Goal: Task Accomplishment & Management: Manage account settings

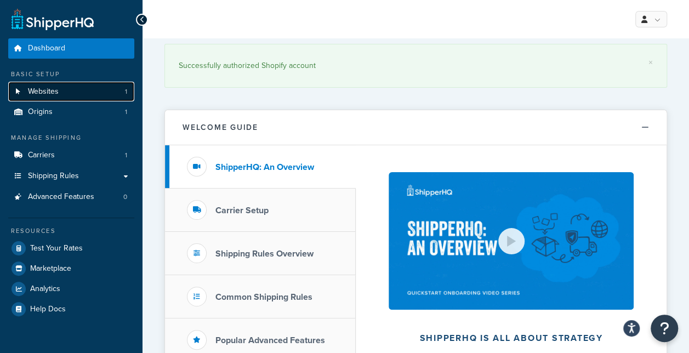
click at [41, 97] on span "Websites" at bounding box center [43, 91] width 31 height 9
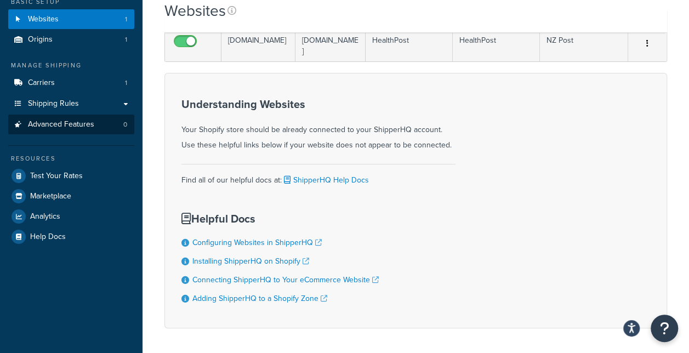
scroll to position [72, 0]
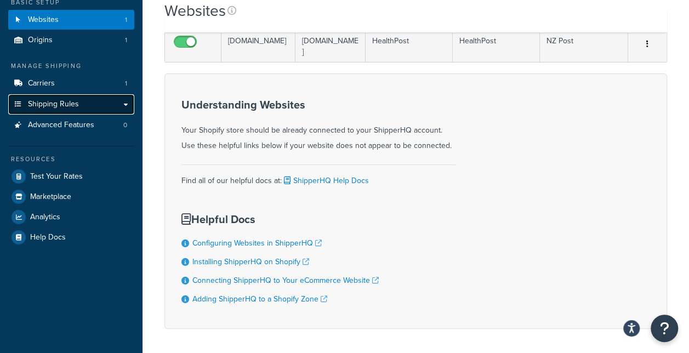
click at [52, 104] on span "Shipping Rules" at bounding box center [53, 104] width 51 height 9
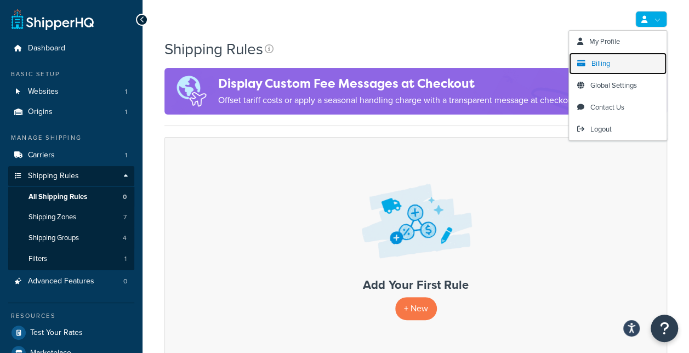
click at [603, 56] on link "Billing" at bounding box center [618, 64] width 98 height 22
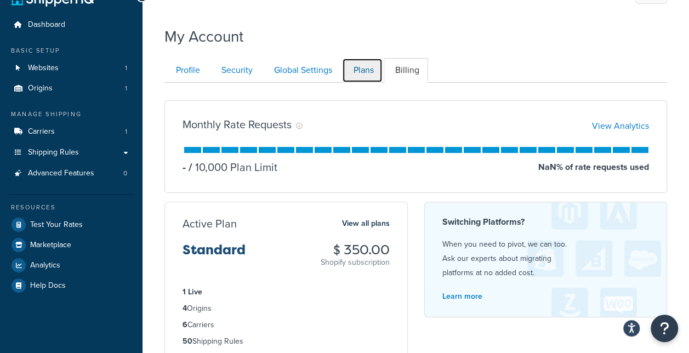
click at [352, 74] on link "Plans" at bounding box center [362, 70] width 41 height 25
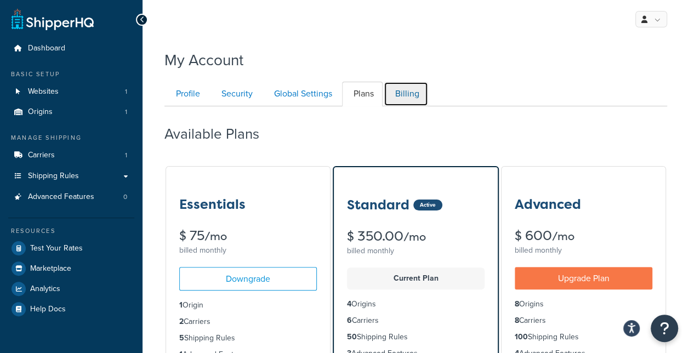
click at [406, 97] on link "Billing" at bounding box center [406, 94] width 44 height 25
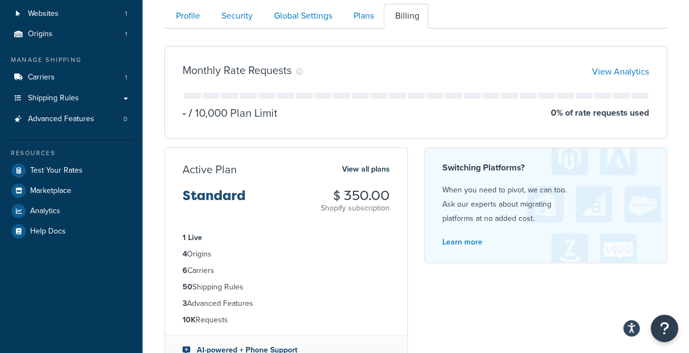
scroll to position [77, 0]
click at [353, 15] on link "Plans" at bounding box center [362, 16] width 41 height 25
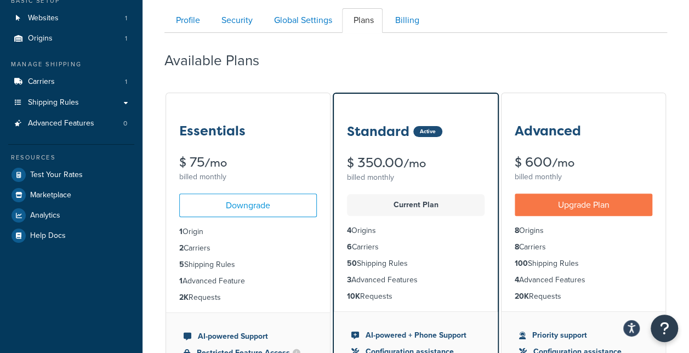
scroll to position [71, 0]
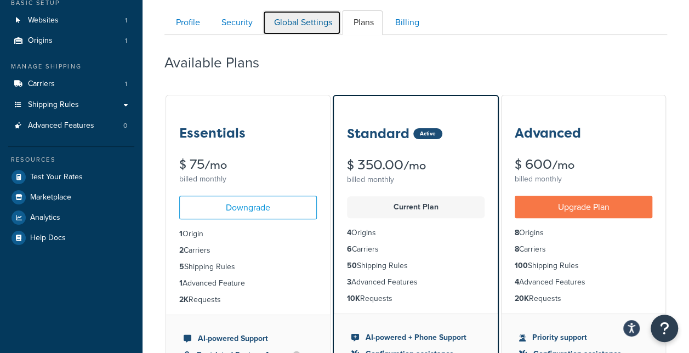
click at [282, 15] on link "Global Settings" at bounding box center [302, 22] width 78 height 25
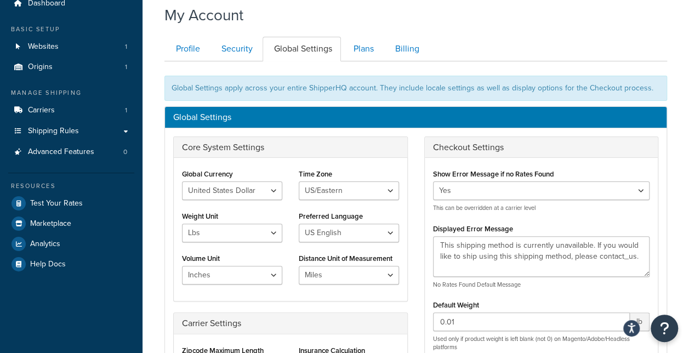
scroll to position [44, 0]
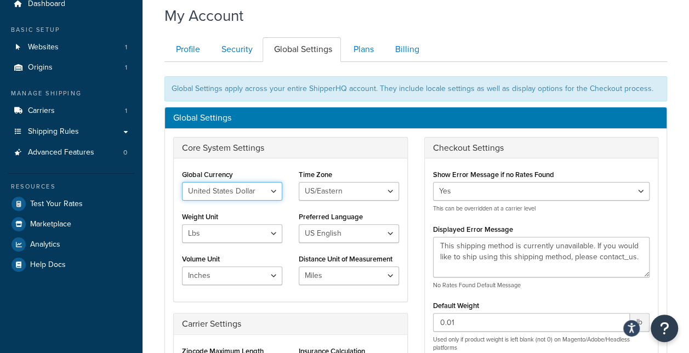
click at [269, 185] on select "United States Dollar Euro British Pound Australian Dollar Canadian Dollar Japan…" at bounding box center [232, 191] width 100 height 19
click at [239, 57] on link "Security" at bounding box center [236, 49] width 52 height 25
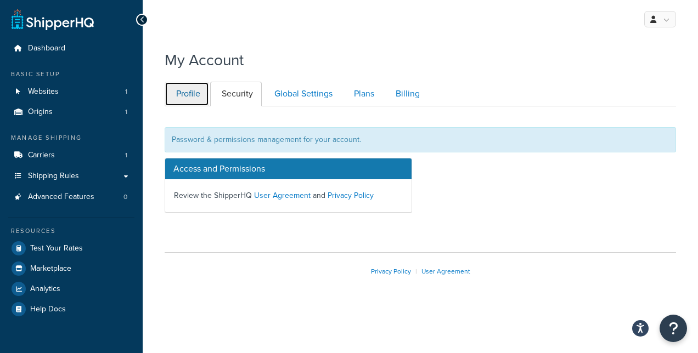
click at [186, 92] on link "Profile" at bounding box center [187, 94] width 44 height 25
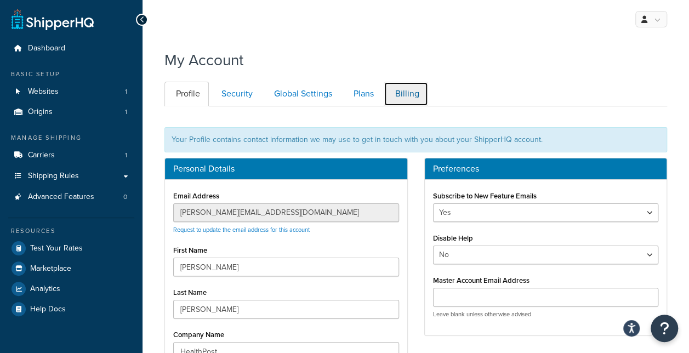
click at [399, 93] on link "Billing" at bounding box center [406, 94] width 44 height 25
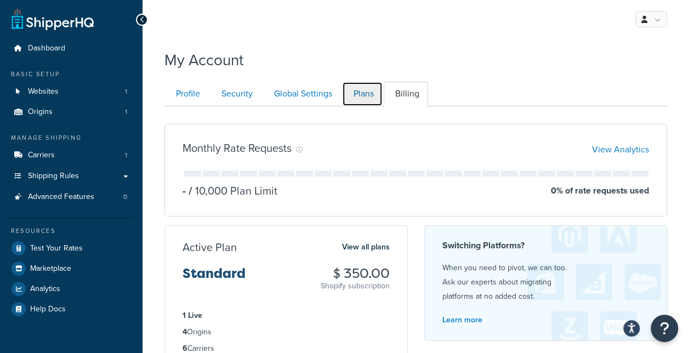
click at [369, 97] on link "Plans" at bounding box center [362, 94] width 41 height 25
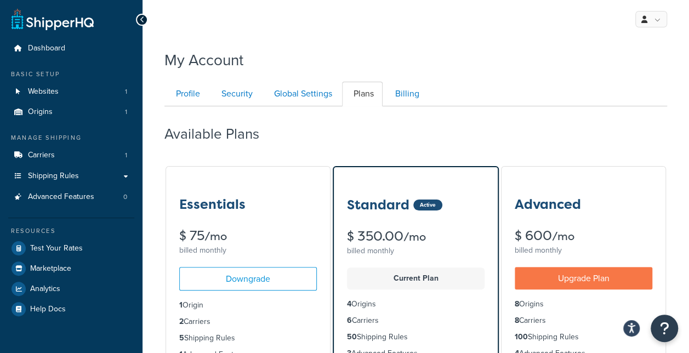
scroll to position [106, 0]
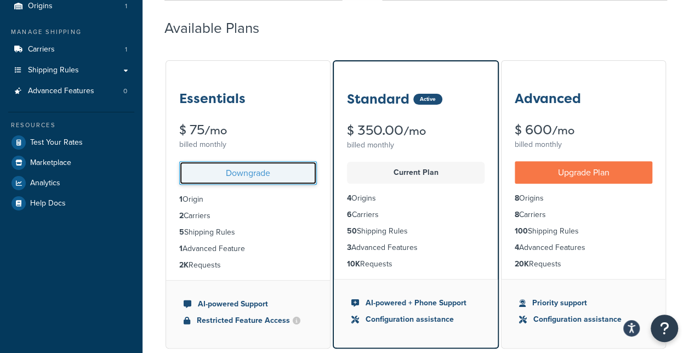
click at [229, 177] on link "Downgrade" at bounding box center [248, 173] width 138 height 24
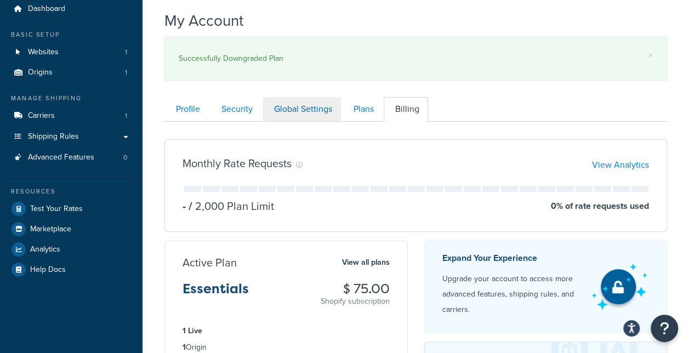
scroll to position [30, 0]
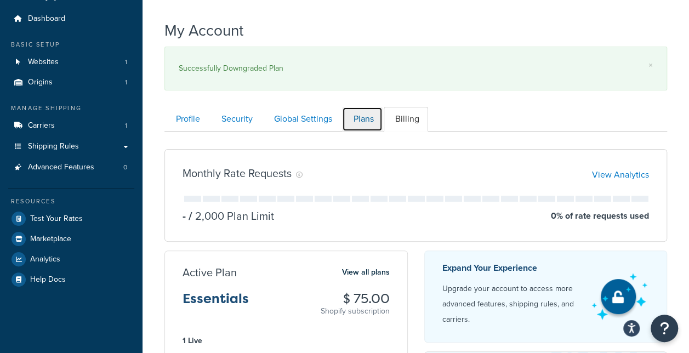
click at [370, 120] on link "Plans" at bounding box center [362, 119] width 41 height 25
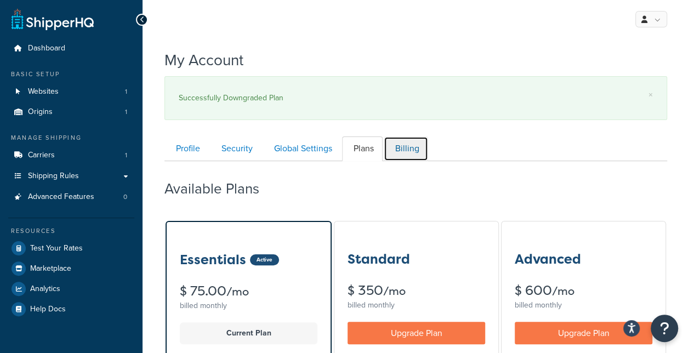
click at [398, 152] on link "Billing" at bounding box center [406, 149] width 44 height 25
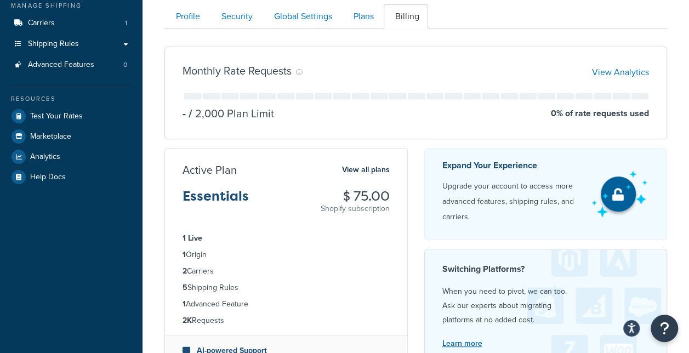
scroll to position [134, 0]
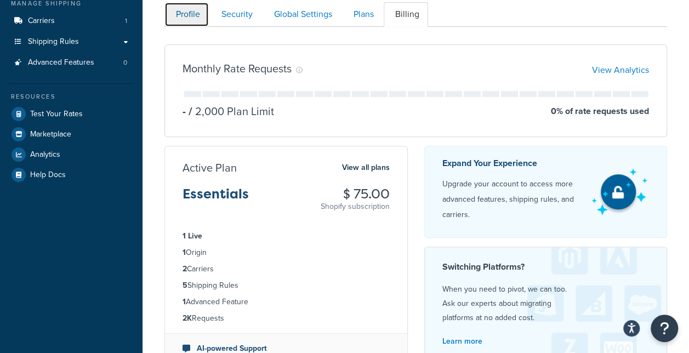
click at [193, 21] on link "Profile" at bounding box center [187, 14] width 44 height 25
